Goal: Transaction & Acquisition: Purchase product/service

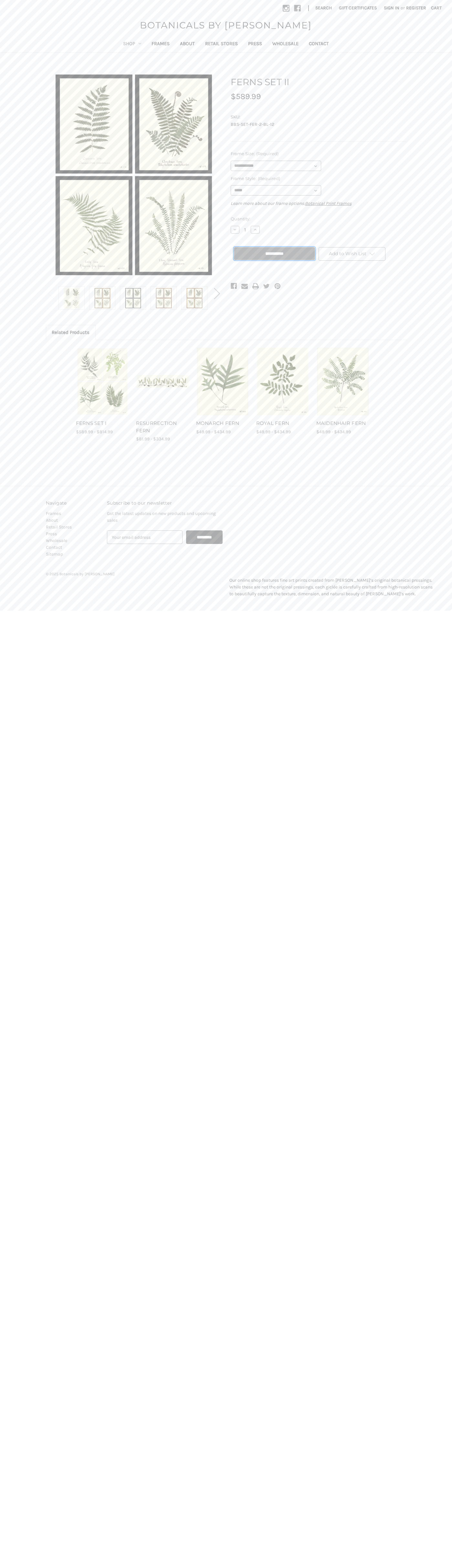
click at [274, 254] on input "**********" at bounding box center [274, 253] width 81 height 13
type input "**********"
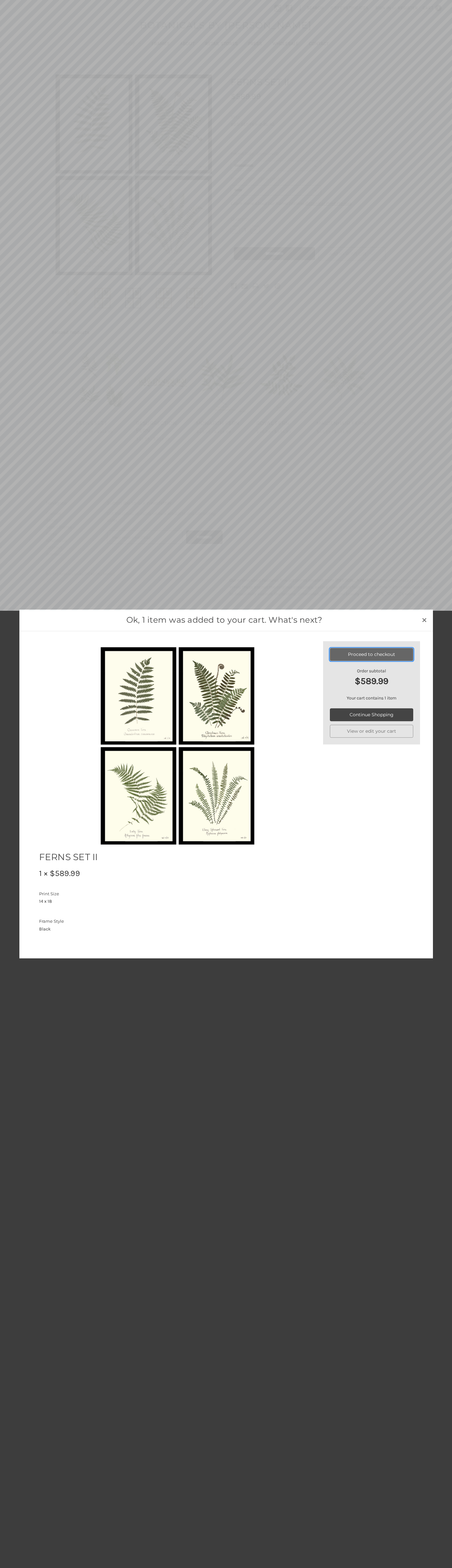
click at [371, 654] on link "Proceed to checkout" at bounding box center [371, 654] width 83 height 13
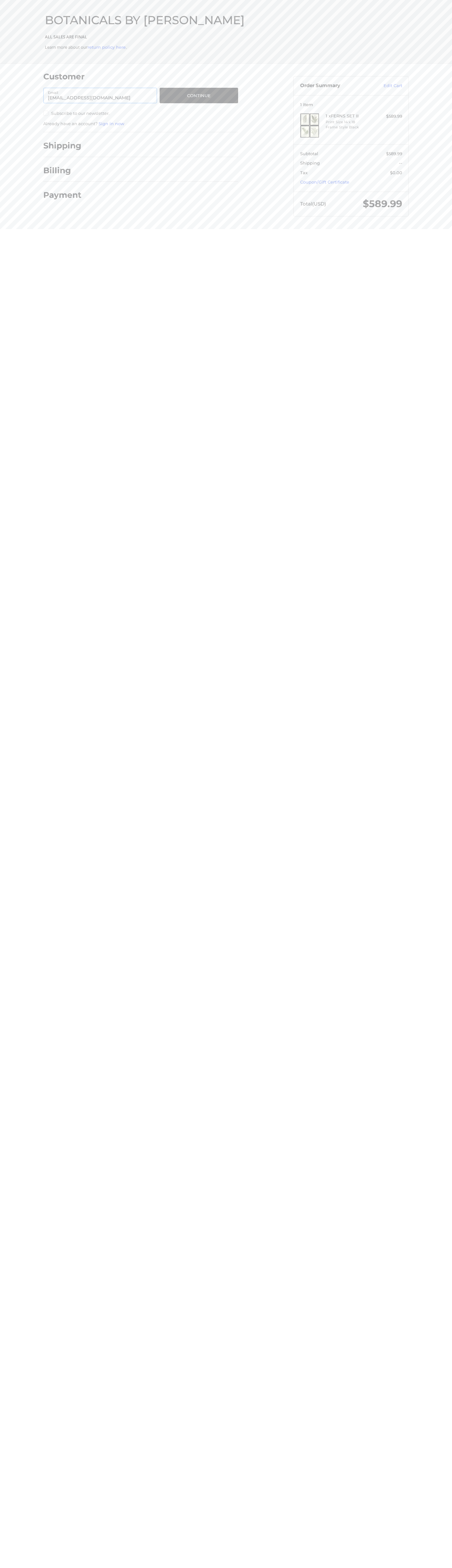
type input "[EMAIL_ADDRESS][DOMAIN_NAME]"
click at [199, 96] on button "Continue" at bounding box center [199, 96] width 79 height 16
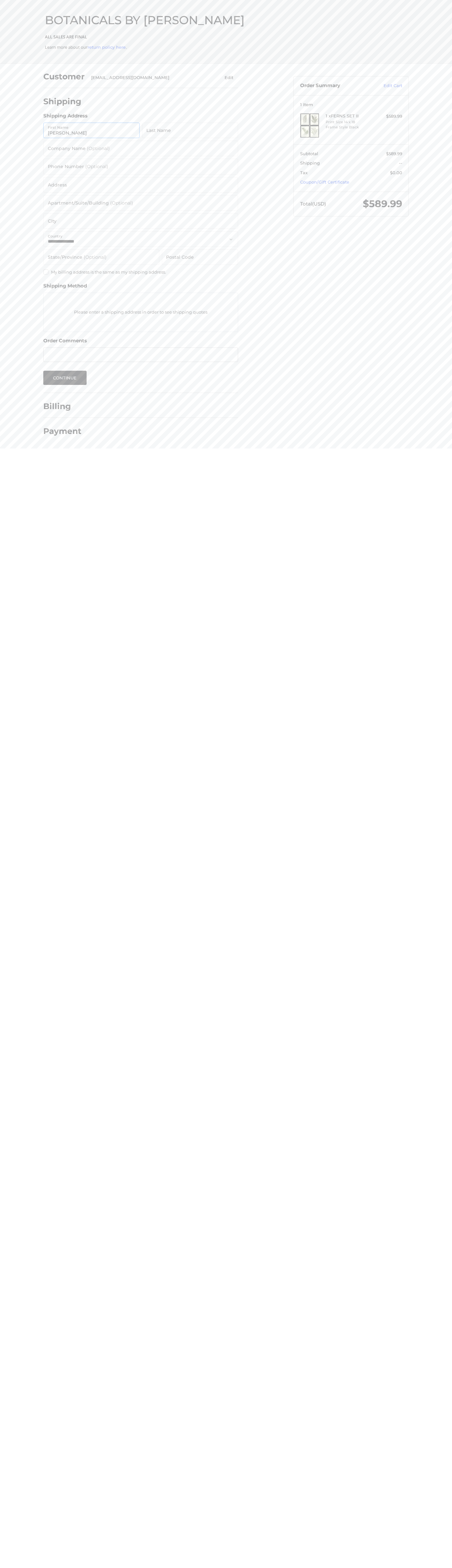
type input "[PERSON_NAME]"
type input "6502530000"
type input "[STREET_ADDRESS][GEOGRAPHIC_DATA][PERSON_NAME]"
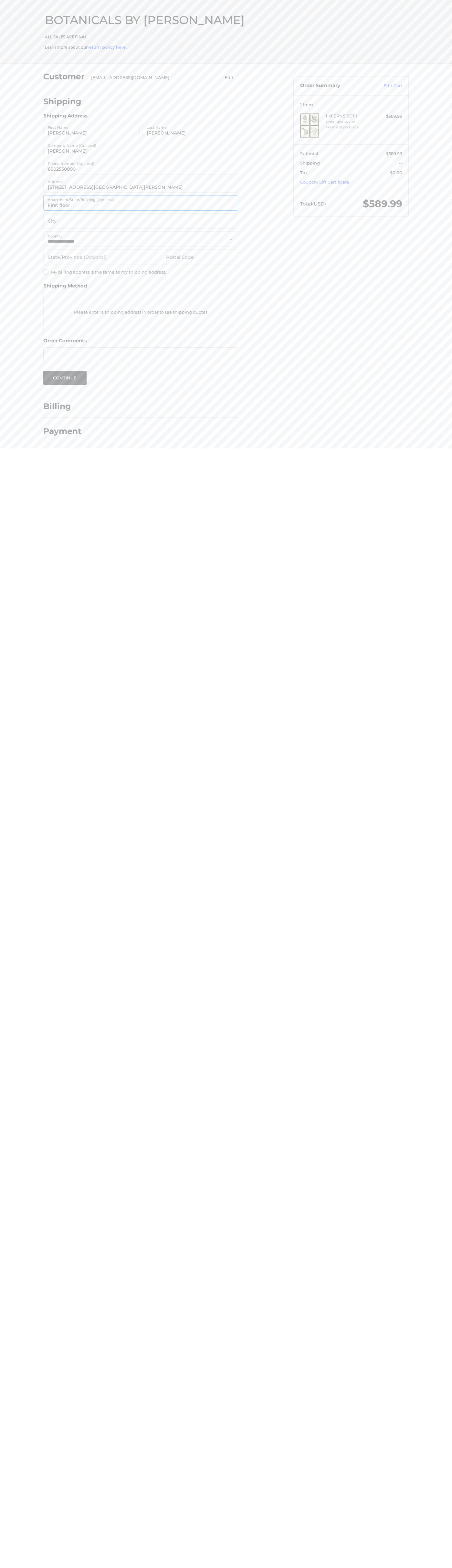
type input "First floor"
type input "ann arbor"
select select "**"
type input "48104"
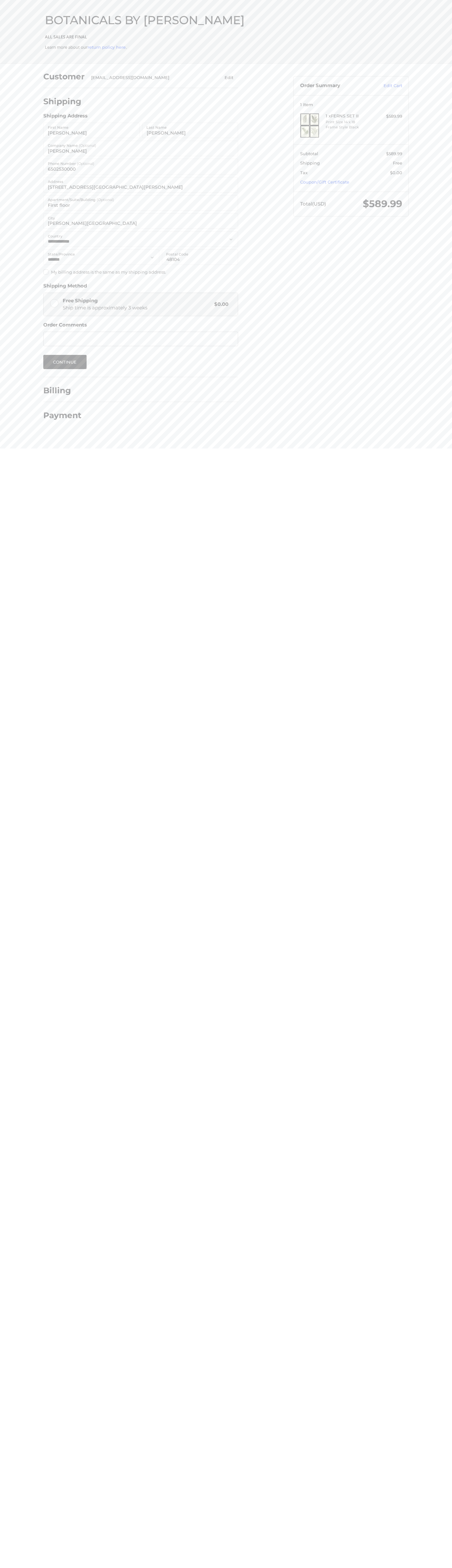
click at [81, 200] on label "Apartment/Suite/Building (Optional)" at bounding box center [81, 200] width 66 height 7
click at [81, 200] on input "First floor" at bounding box center [140, 203] width 195 height 16
click at [65, 362] on button "Continue" at bounding box center [64, 362] width 43 height 14
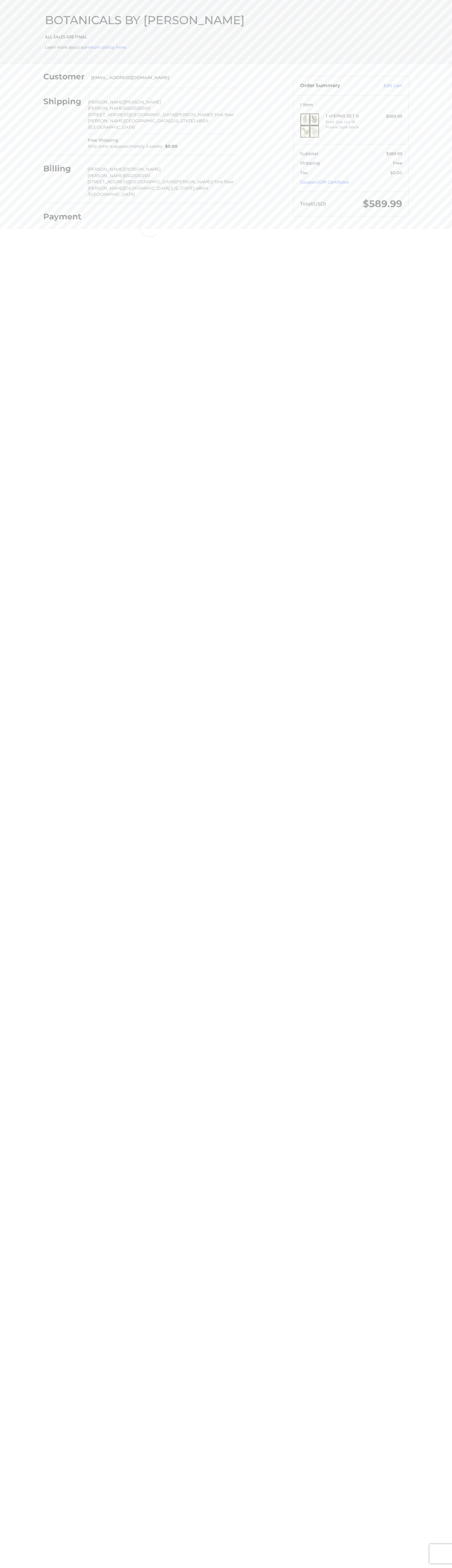
click at [89, 3] on div "Checkout BOTANICALS BY SANDY ALL SALES ARE FINAL Learn more about our return po…" at bounding box center [226, 31] width 388 height 63
click at [444, 234] on html "Checkout BOTANICALS BY SANDY ALL SALES ARE FINAL Learn more about our return po…" at bounding box center [226, 117] width 452 height 234
click at [424, 234] on html "Checkout BOTANICALS BY SANDY ALL SALES ARE FINAL Learn more about our return po…" at bounding box center [226, 117] width 452 height 234
click at [23, 234] on html "Checkout BOTANICALS BY SANDY ALL SALES ARE FINAL Learn more about our return po…" at bounding box center [226, 117] width 452 height 234
